Goal: Task Accomplishment & Management: Manage account settings

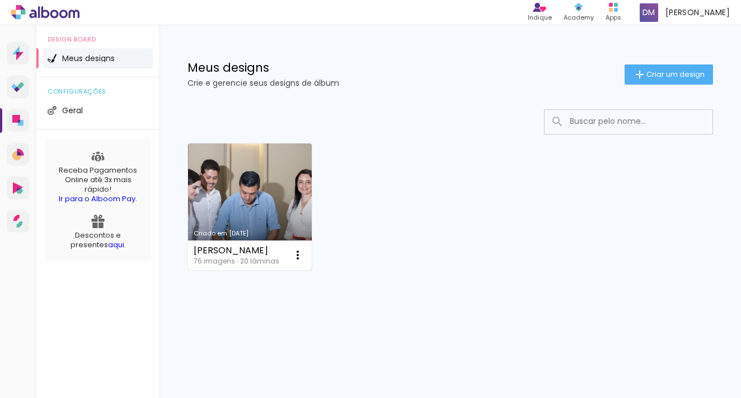
click at [277, 183] on link "Criado em [DATE]" at bounding box center [250, 206] width 124 height 127
